Goal: Task Accomplishment & Management: Complete application form

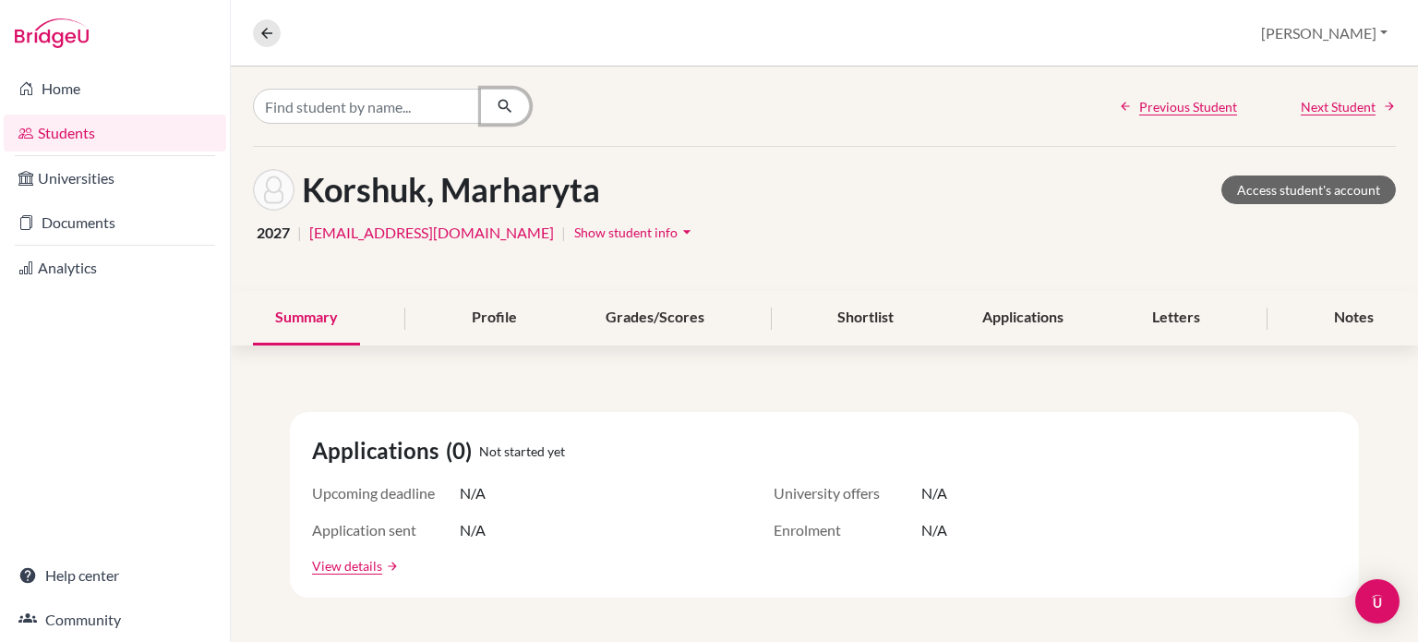
click at [504, 106] on icon "button" at bounding box center [505, 106] width 18 height 18
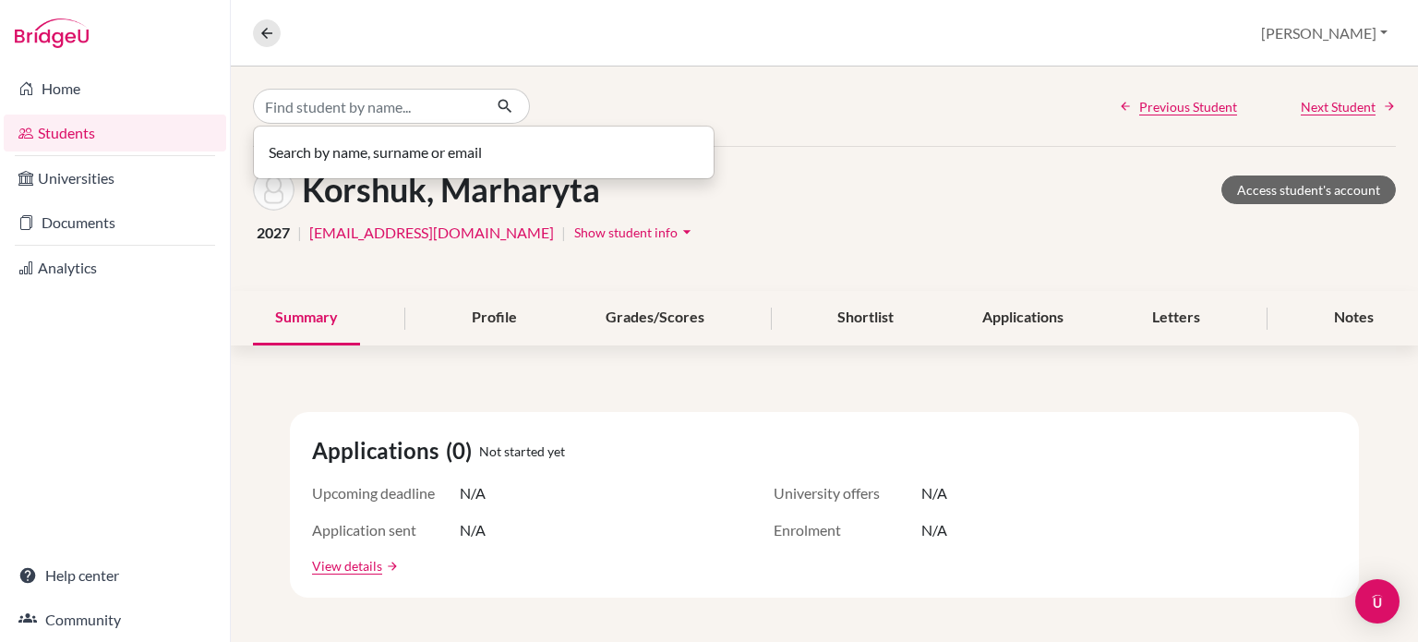
click at [381, 291] on div "Summary Profile Grades/Scores Shortlist Applications Letters Notes" at bounding box center [824, 318] width 1143 height 54
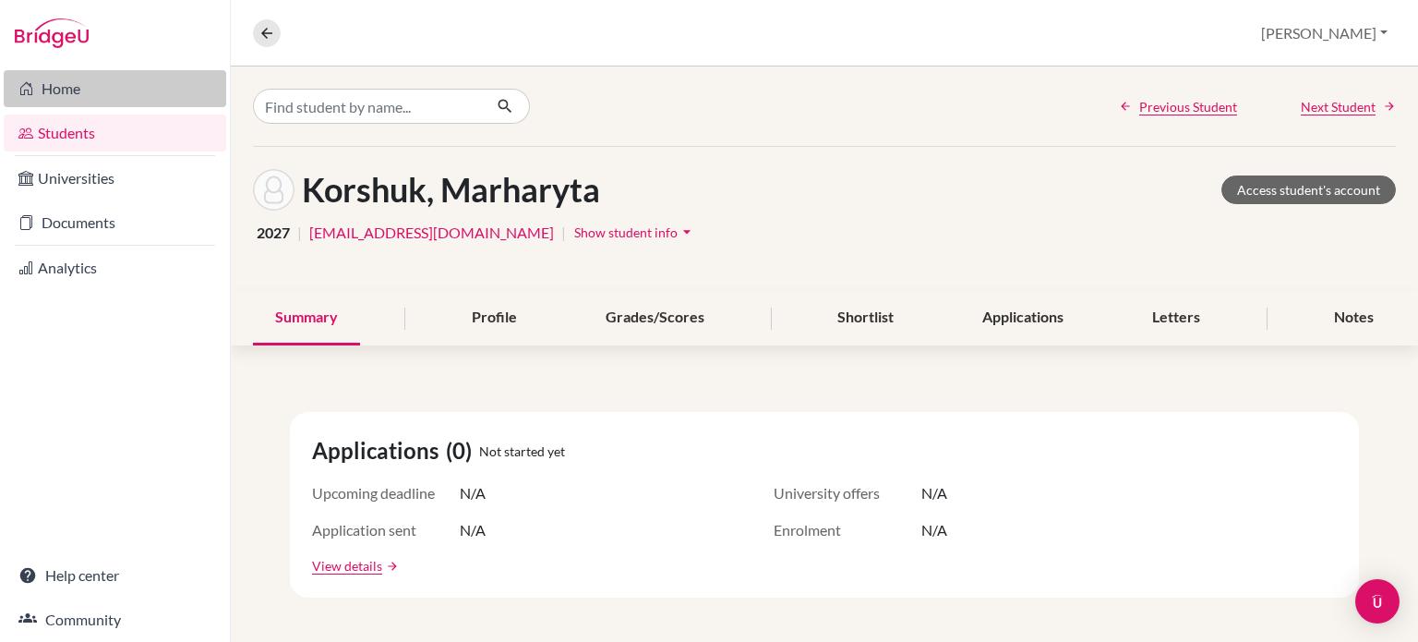
click at [54, 88] on link "Home" at bounding box center [115, 88] width 222 height 37
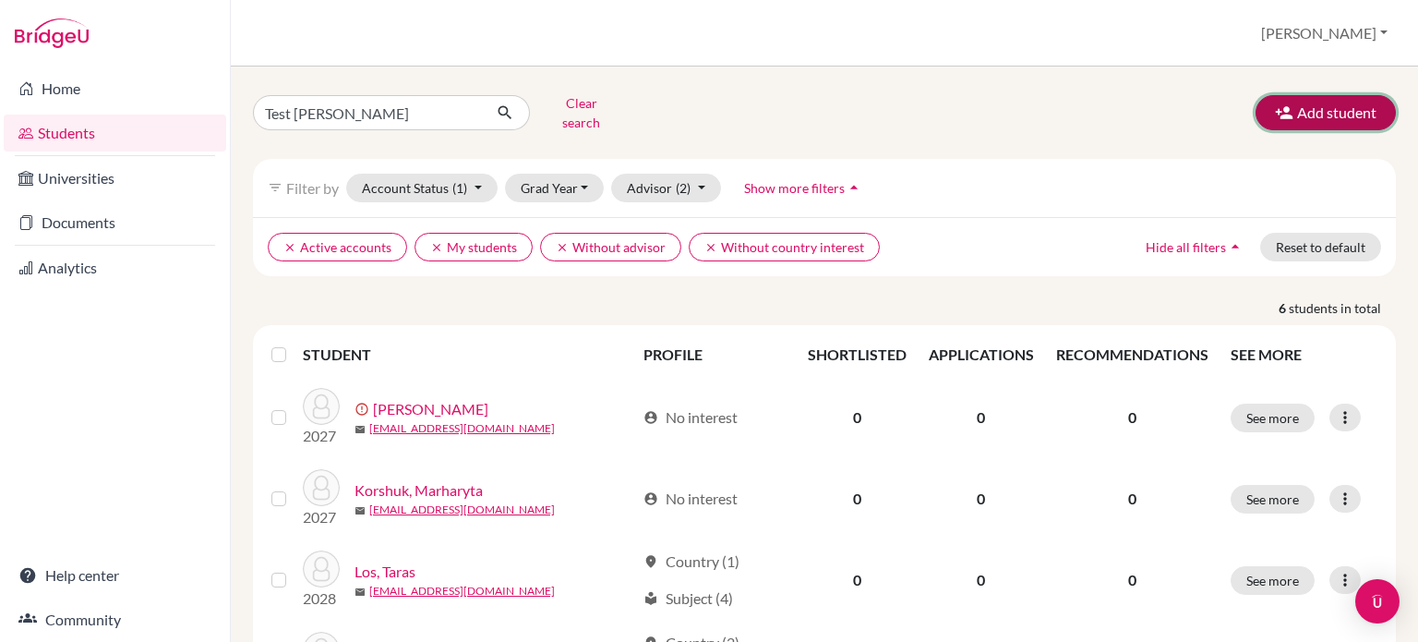
click at [1304, 111] on button "Add student" at bounding box center [1326, 112] width 140 height 35
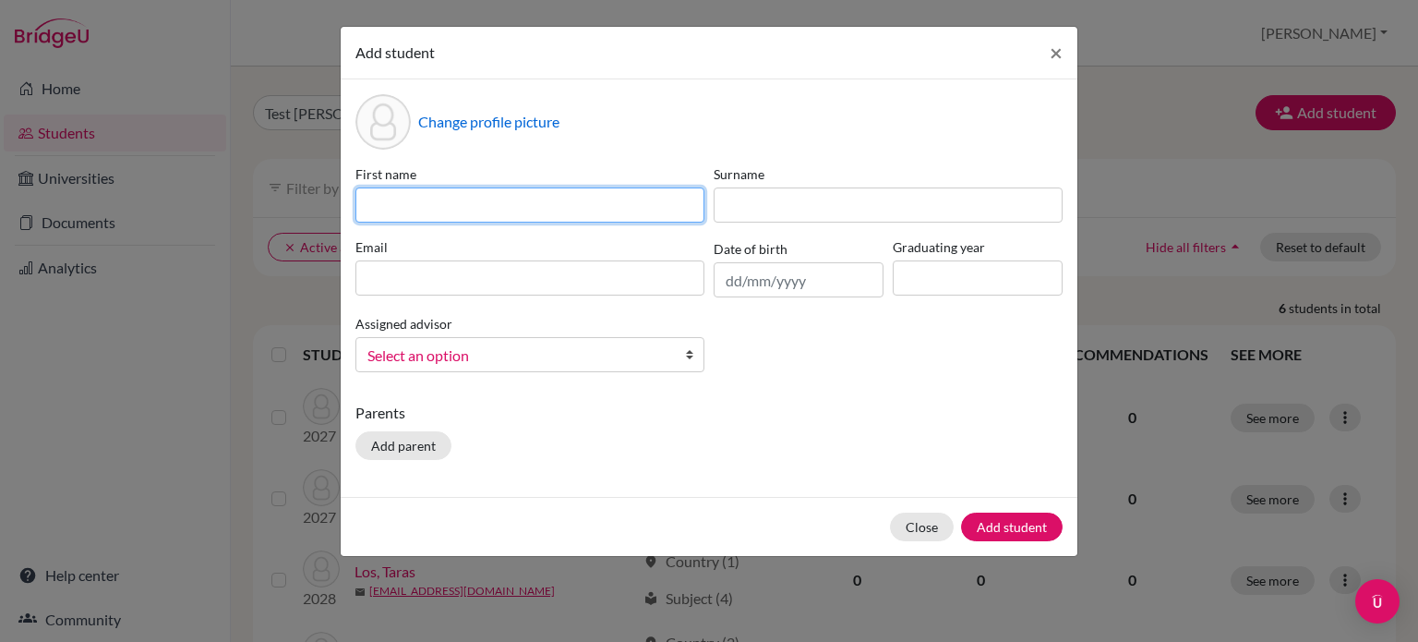
click at [569, 198] on input at bounding box center [529, 204] width 349 height 35
paste input "[PERSON_NAME]"
drag, startPoint x: 451, startPoint y: 211, endPoint x: 316, endPoint y: 203, distance: 136.0
click at [316, 203] on div "Add student × Change profile picture First name [PERSON_NAME] Surname Email Dat…" at bounding box center [709, 321] width 1418 height 642
type input "[PERSON_NAME]"
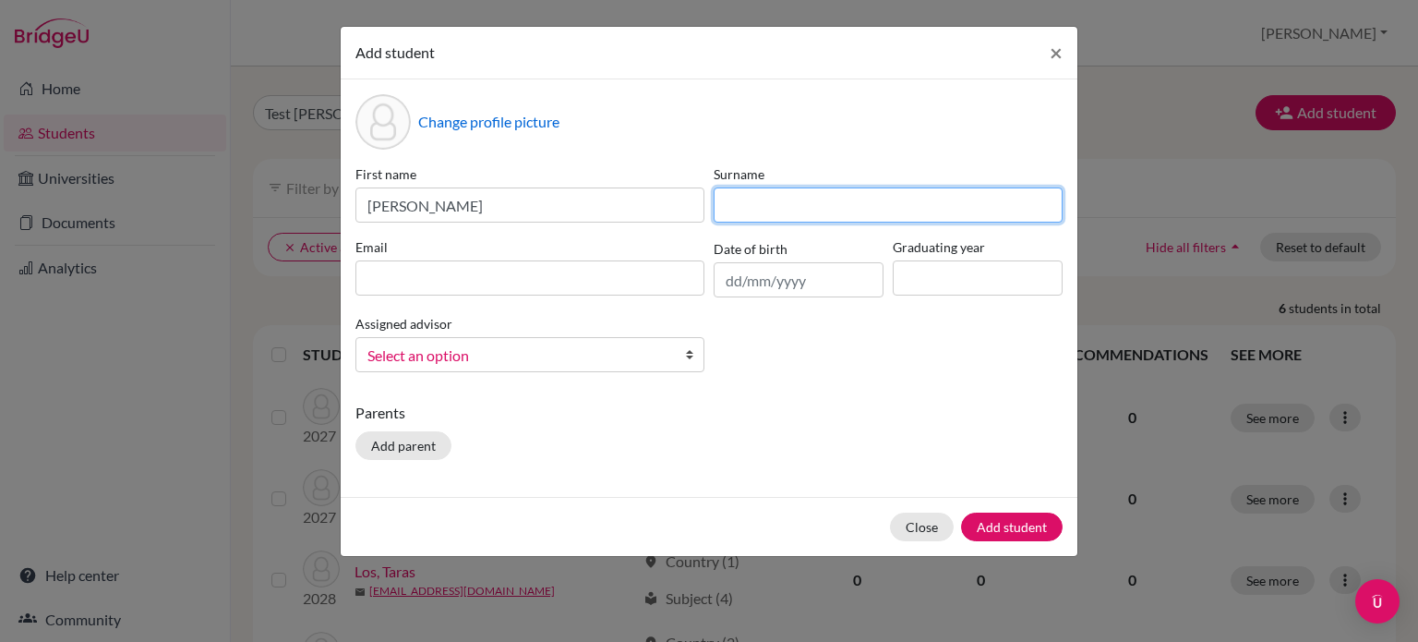
click at [836, 203] on input at bounding box center [888, 204] width 349 height 35
paste input "Bondarenko,"
type input "Bondarenko"
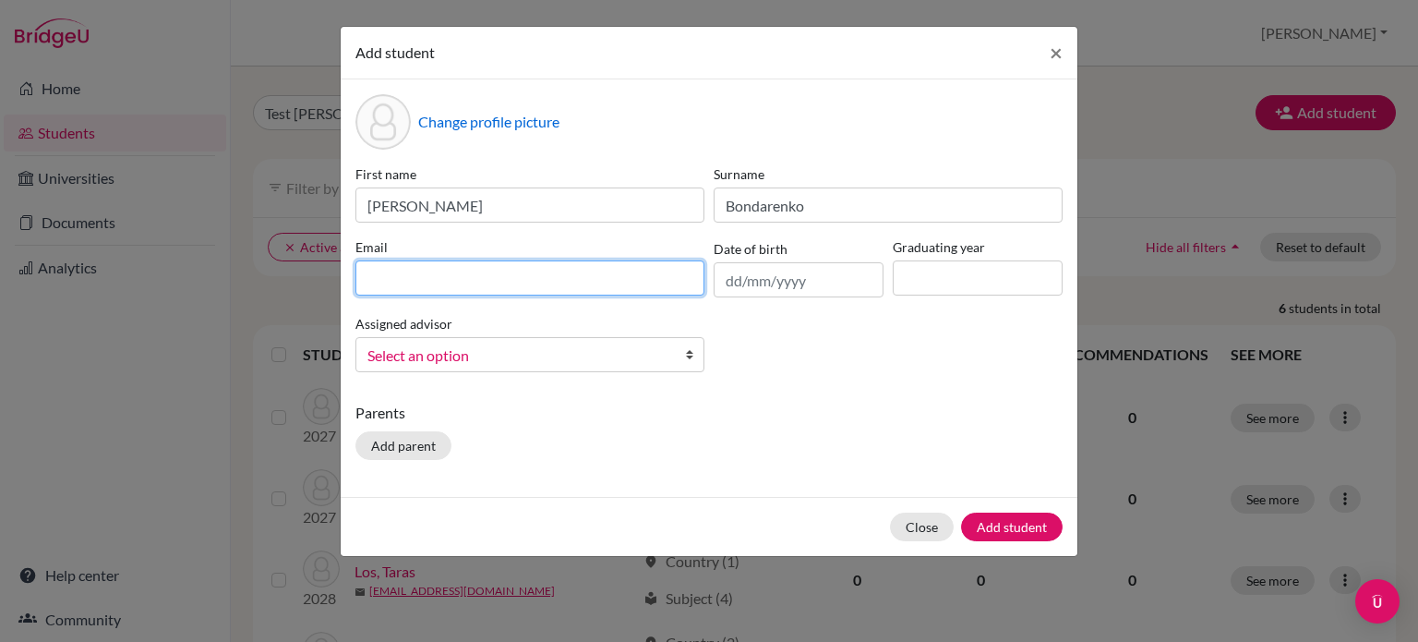
click at [551, 283] on input at bounding box center [529, 277] width 349 height 35
paste input "[PERSON_NAME][EMAIL_ADDRESS][DOMAIN_NAME]"
type input "[PERSON_NAME][EMAIL_ADDRESS][DOMAIN_NAME]"
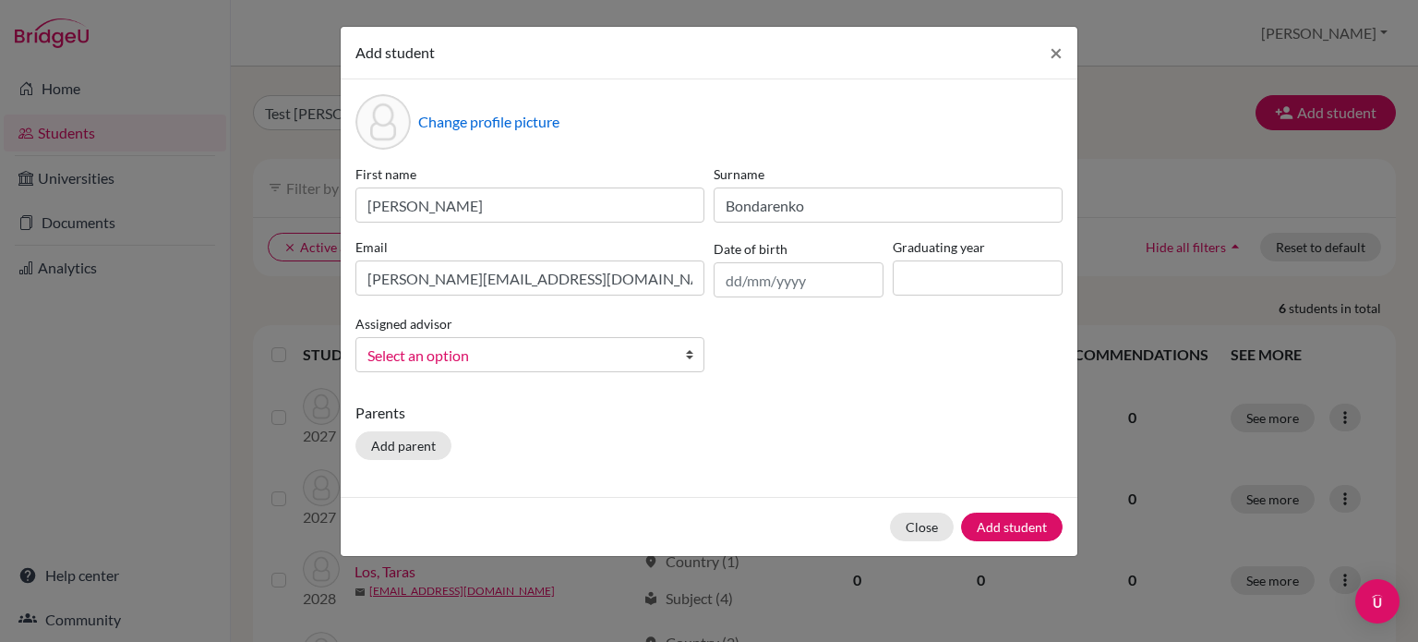
click at [685, 355] on b at bounding box center [694, 354] width 18 height 33
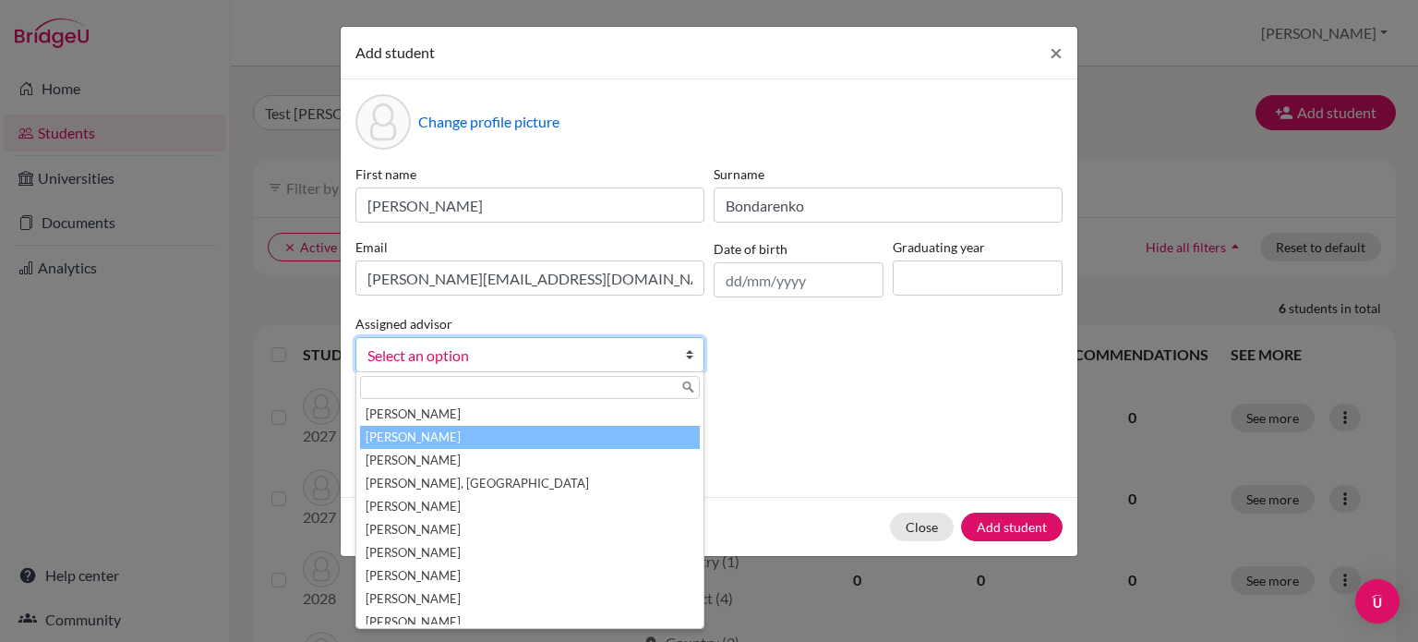
click at [511, 436] on li "[PERSON_NAME]" at bounding box center [530, 437] width 340 height 23
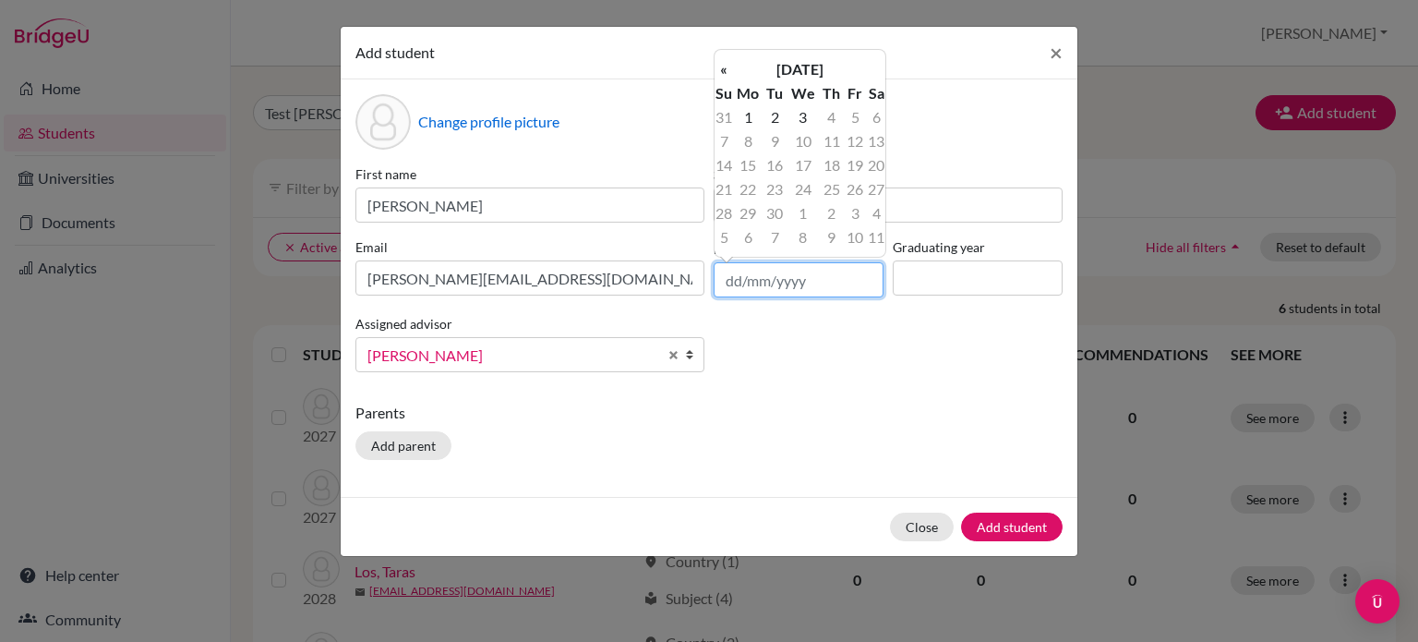
click at [801, 274] on input "text" at bounding box center [799, 279] width 170 height 35
paste input "[DATE]"
type input "[DATE]"
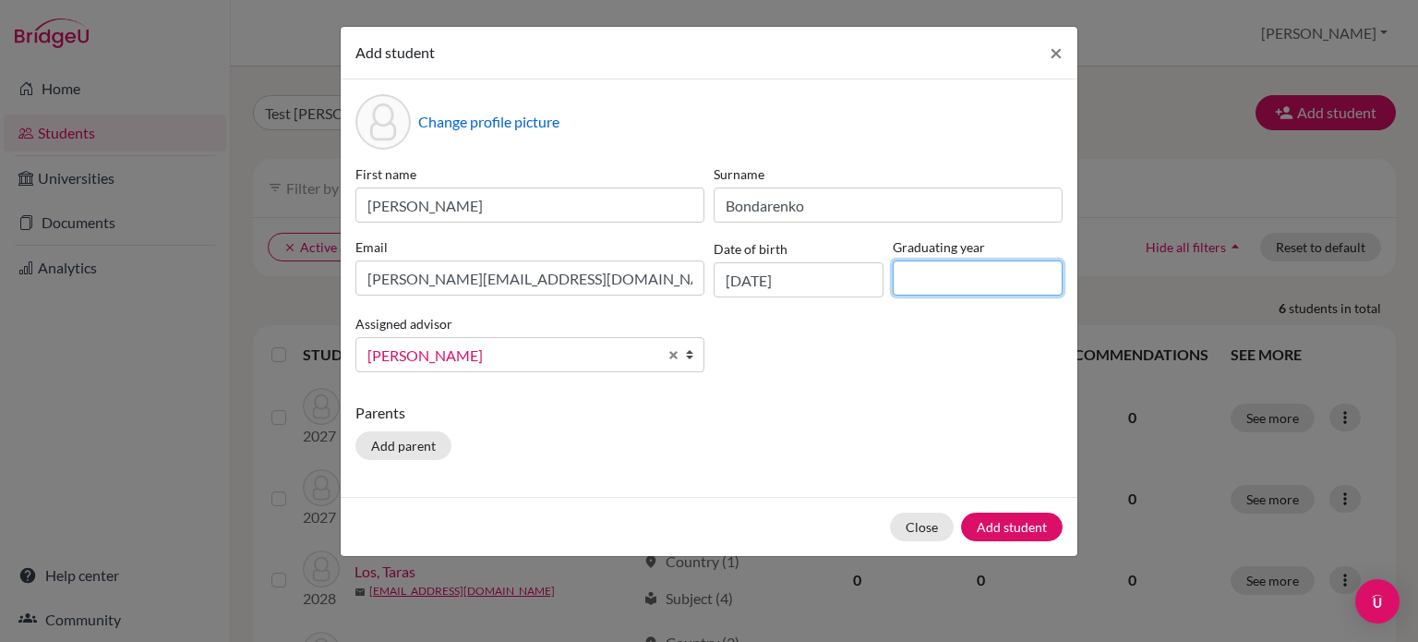
click at [981, 294] on input at bounding box center [978, 277] width 170 height 35
click at [971, 272] on input at bounding box center [978, 277] width 170 height 35
type input "2027"
click at [1001, 531] on button "Add student" at bounding box center [1012, 526] width 102 height 29
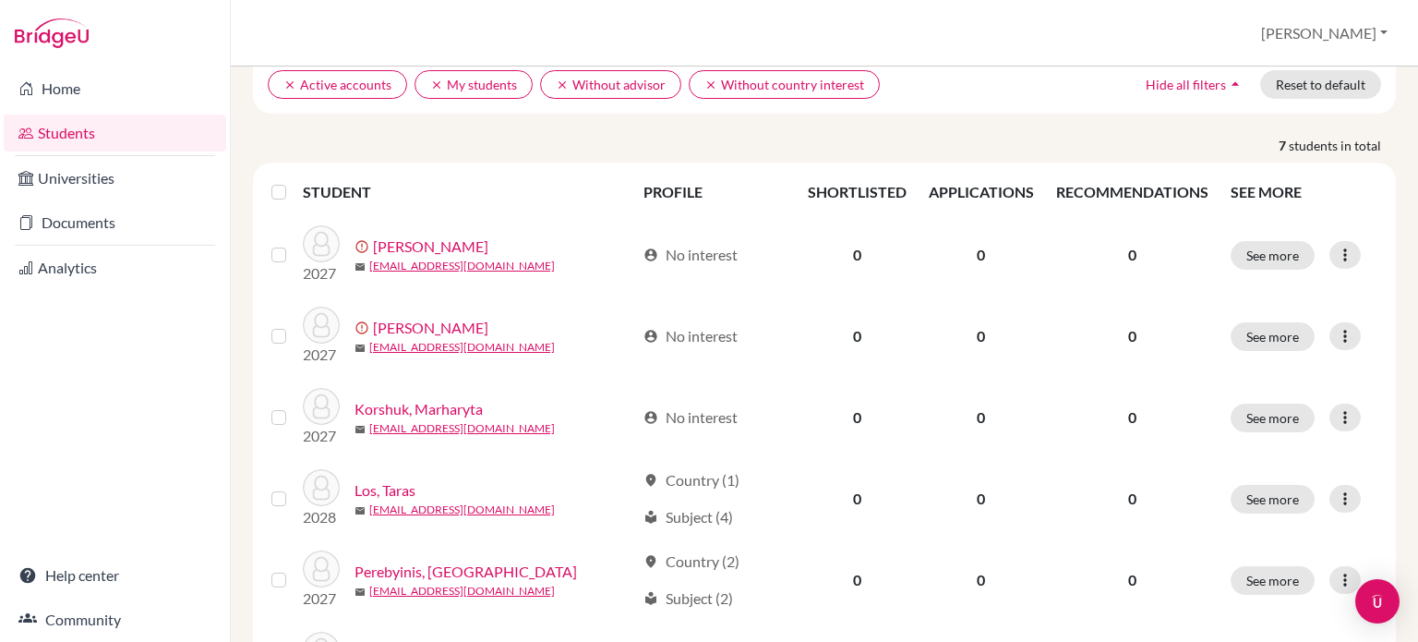
scroll to position [235, 0]
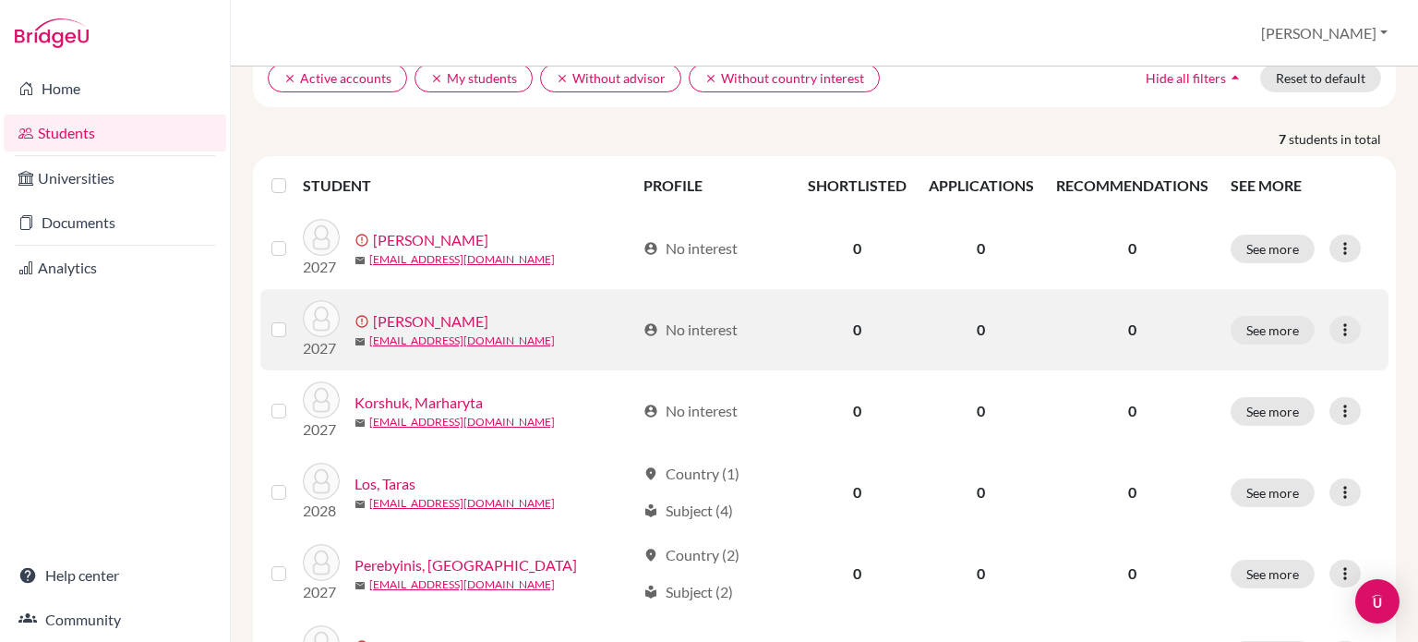
click at [1342, 316] on div "See more Edit student Send Message Resend invite email" at bounding box center [1304, 330] width 147 height 29
click at [1337, 320] on icon at bounding box center [1345, 329] width 18 height 18
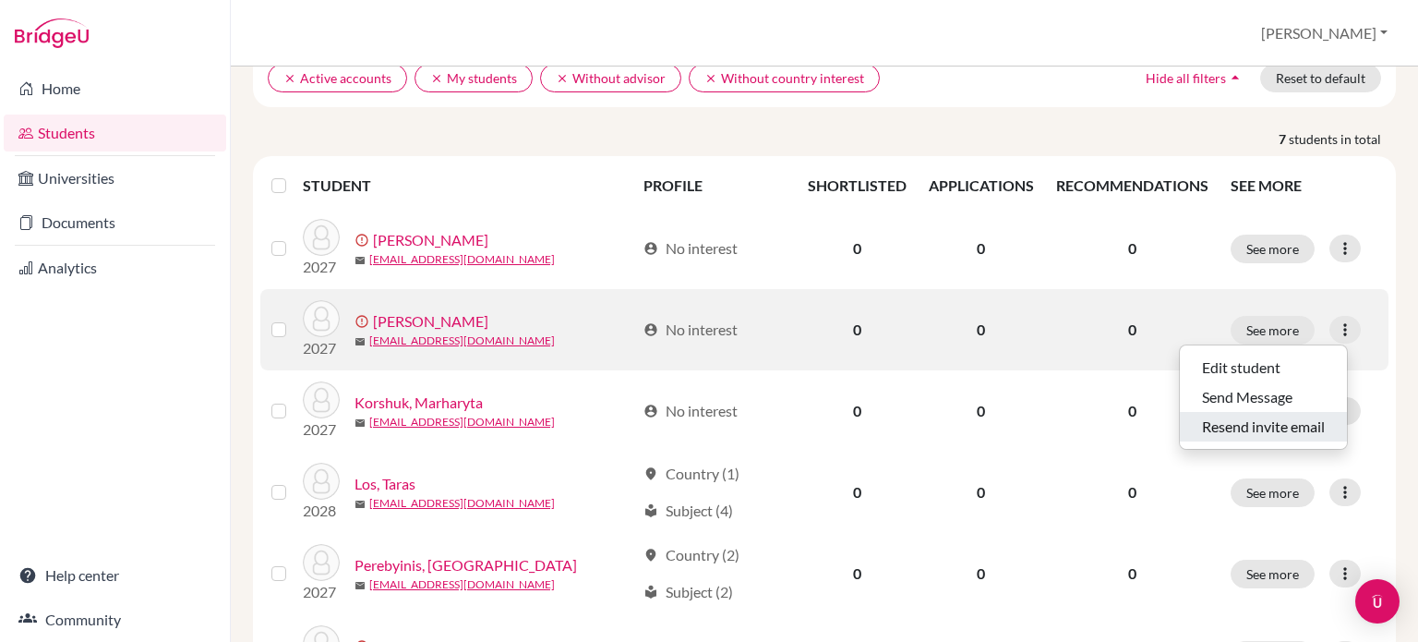
click at [1223, 412] on button "Resend invite email" at bounding box center [1263, 427] width 167 height 30
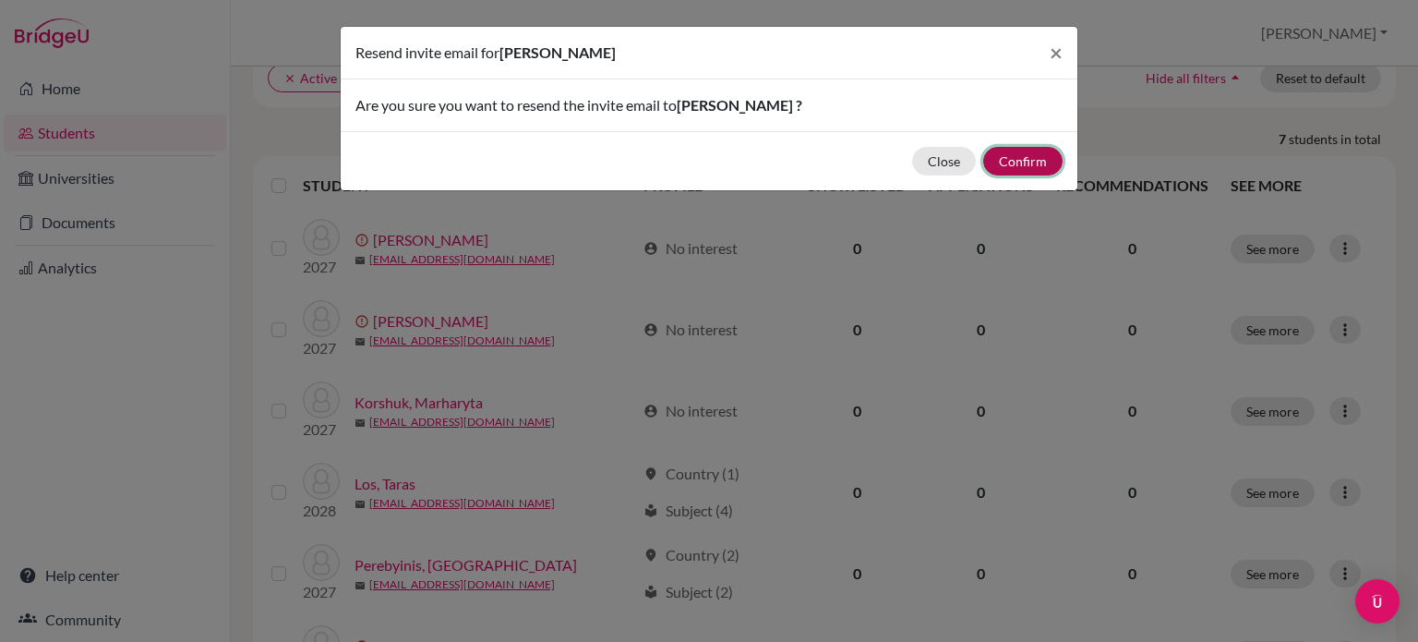
click at [1038, 161] on button "Confirm" at bounding box center [1022, 161] width 79 height 29
